Goal: Task Accomplishment & Management: Manage account settings

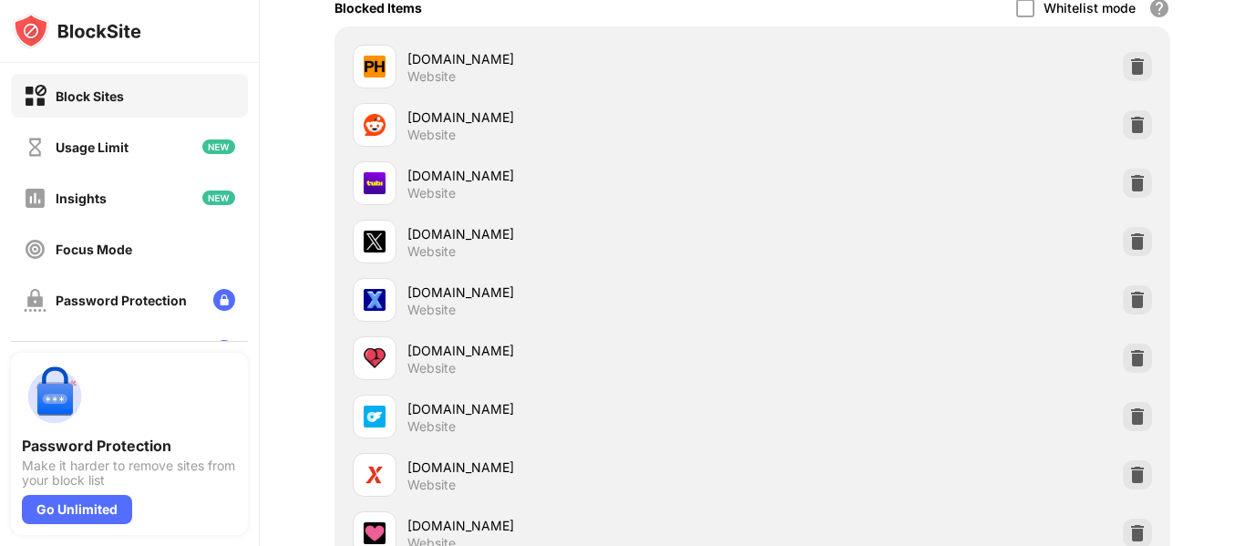
scroll to position [1152, 0]
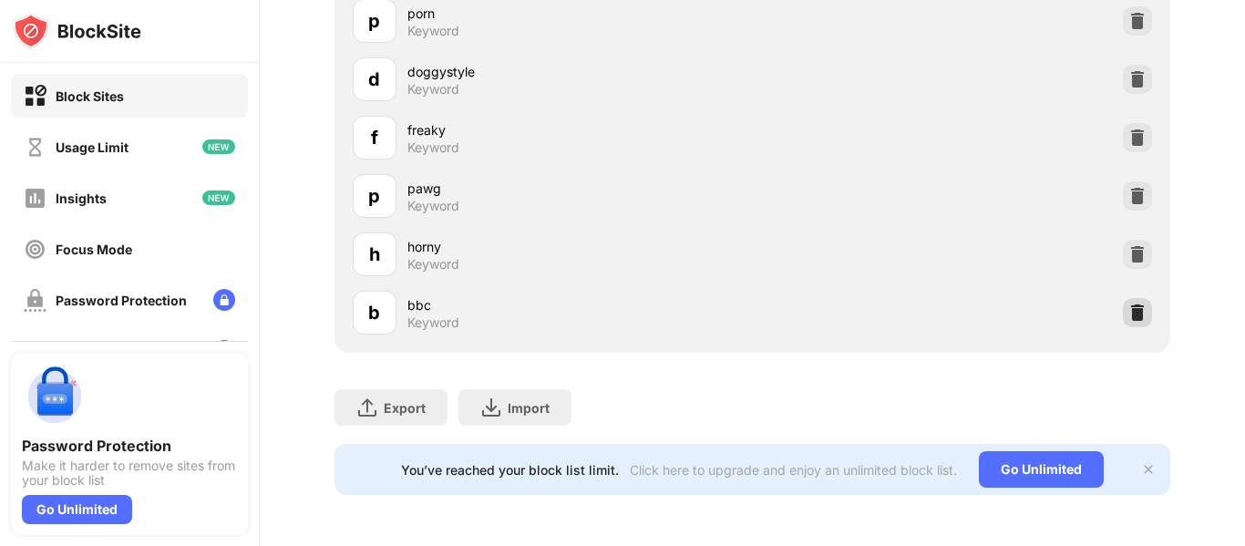
click at [1146, 310] on img at bounding box center [1138, 313] width 18 height 18
click at [1139, 77] on img at bounding box center [1138, 79] width 18 height 18
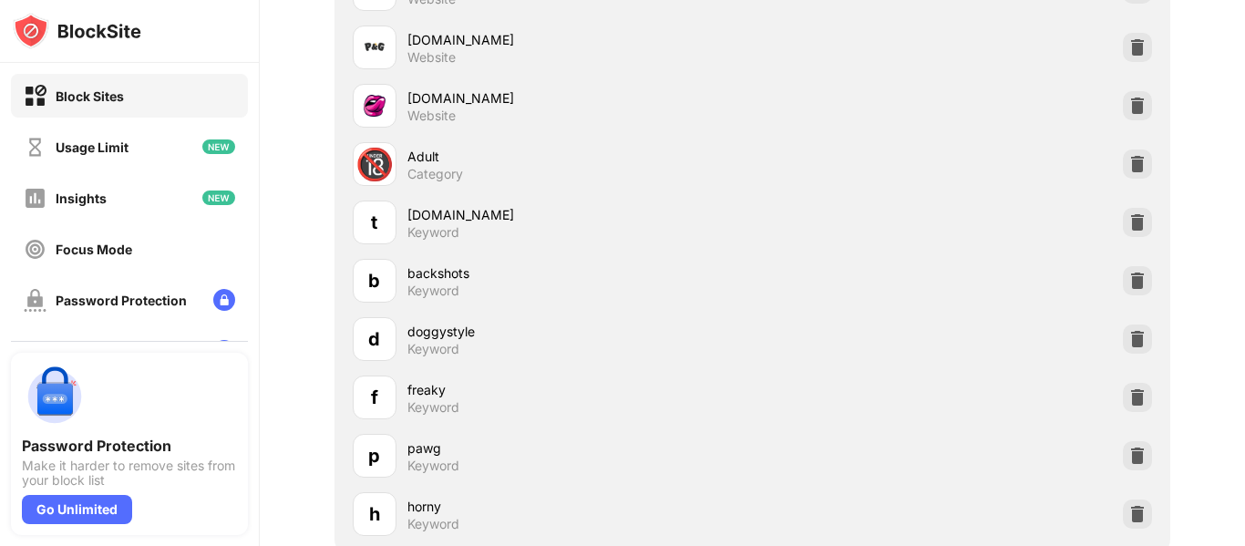
scroll to position [827, 0]
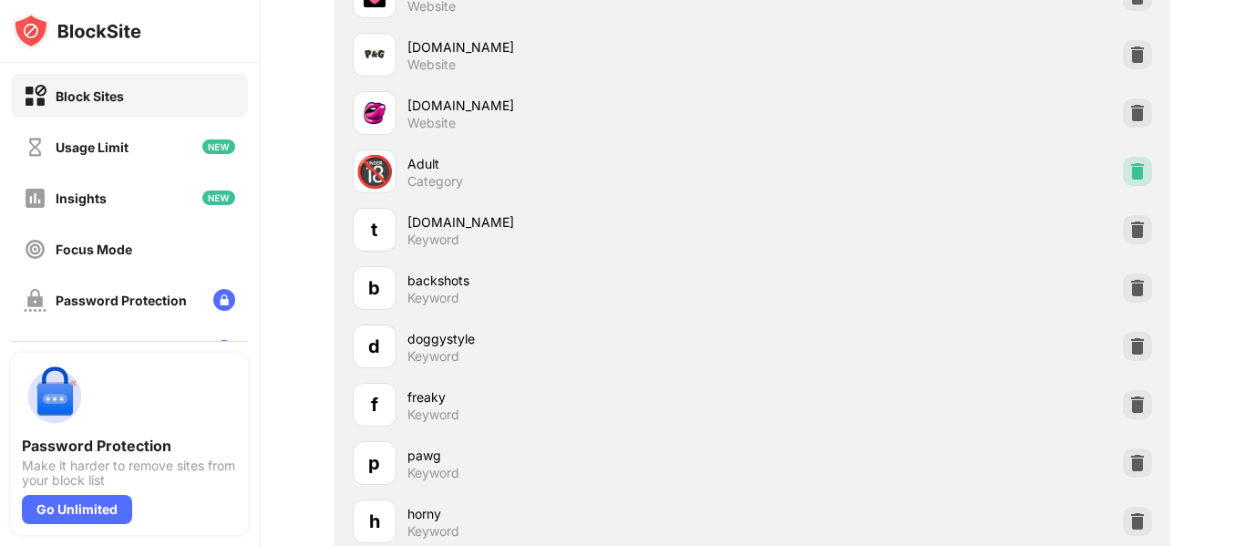
click at [1136, 174] on img at bounding box center [1138, 171] width 18 height 18
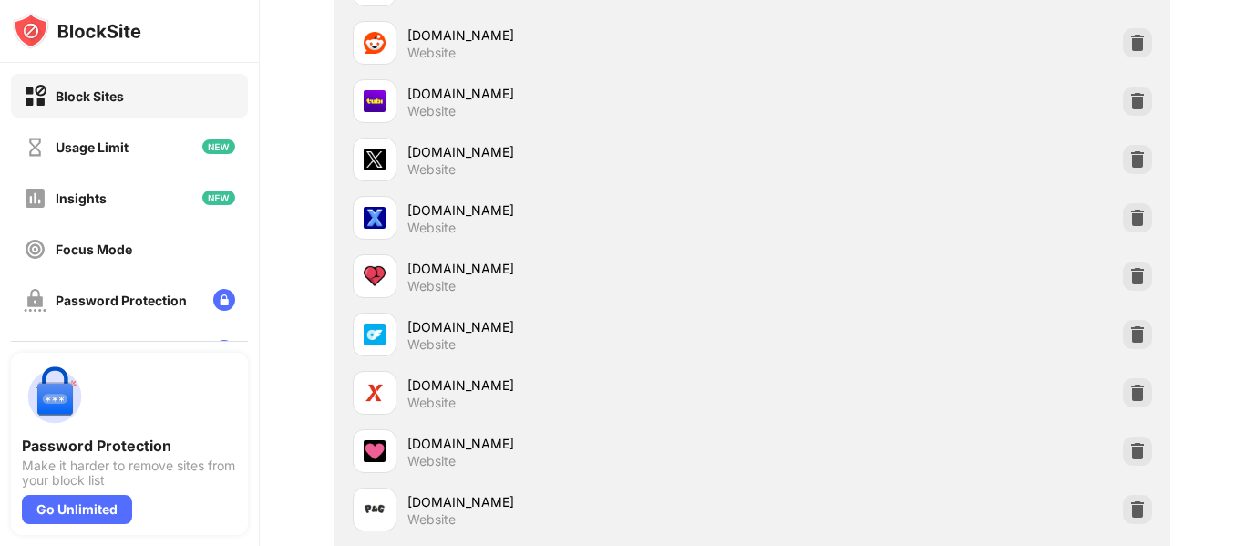
scroll to position [376, 0]
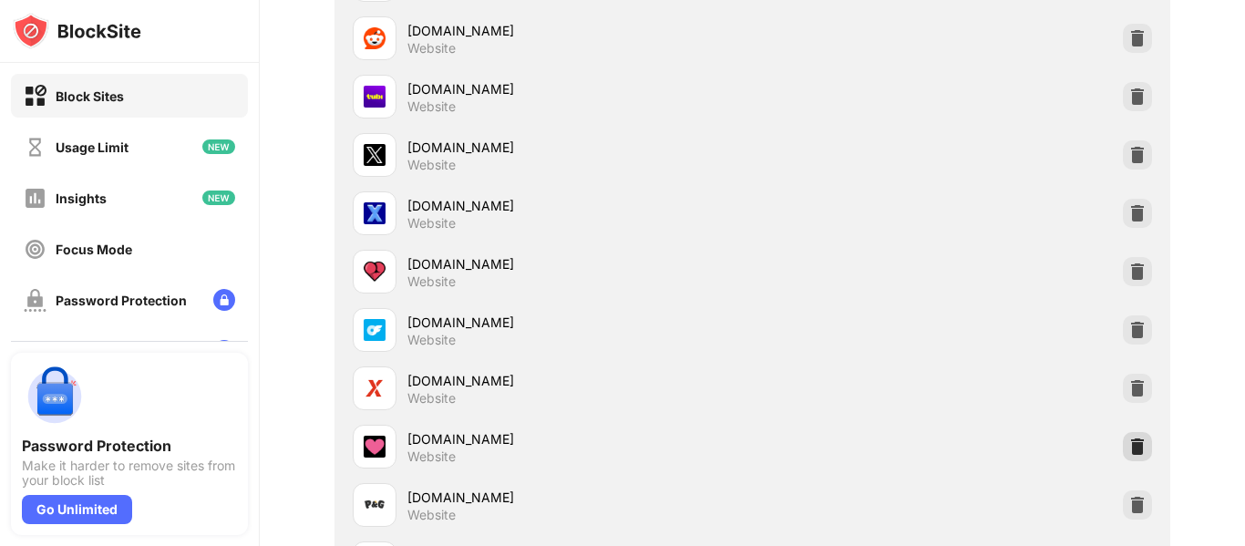
click at [1142, 450] on img at bounding box center [1138, 447] width 18 height 18
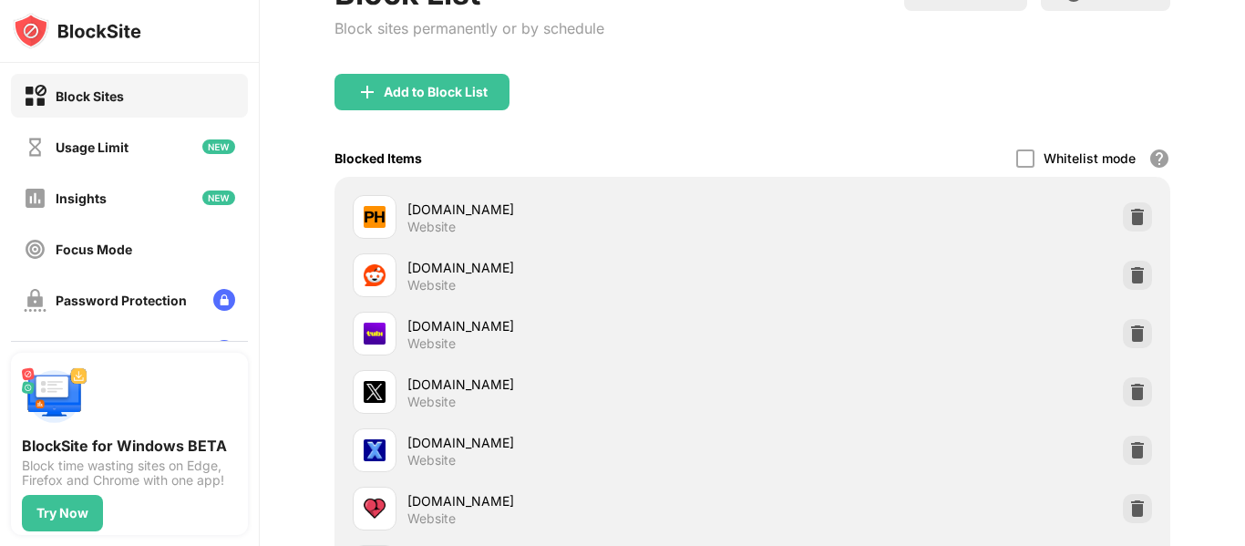
scroll to position [190, 0]
